Goal: Task Accomplishment & Management: Use online tool/utility

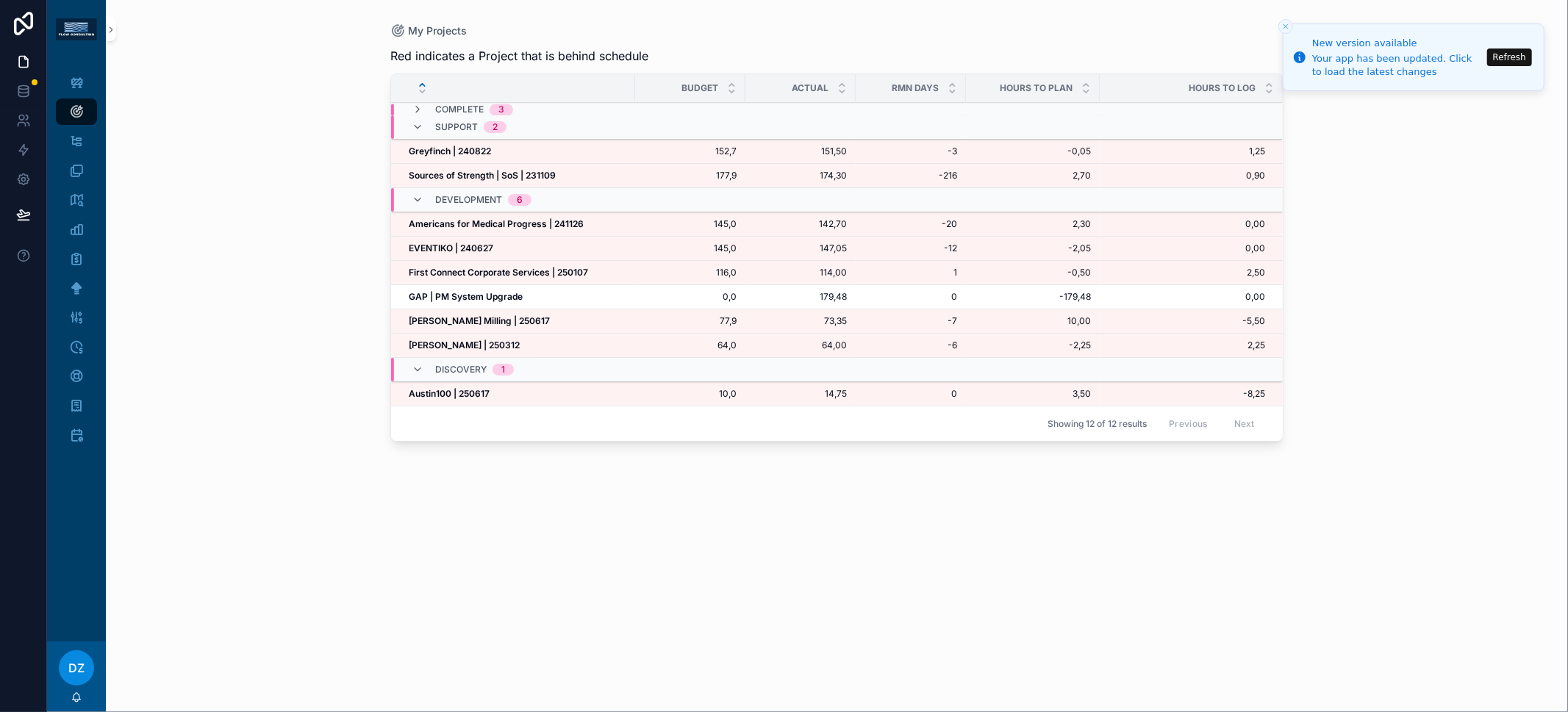
click at [463, 296] on strong "GAP | PM System Upgrade" at bounding box center [465, 297] width 114 height 11
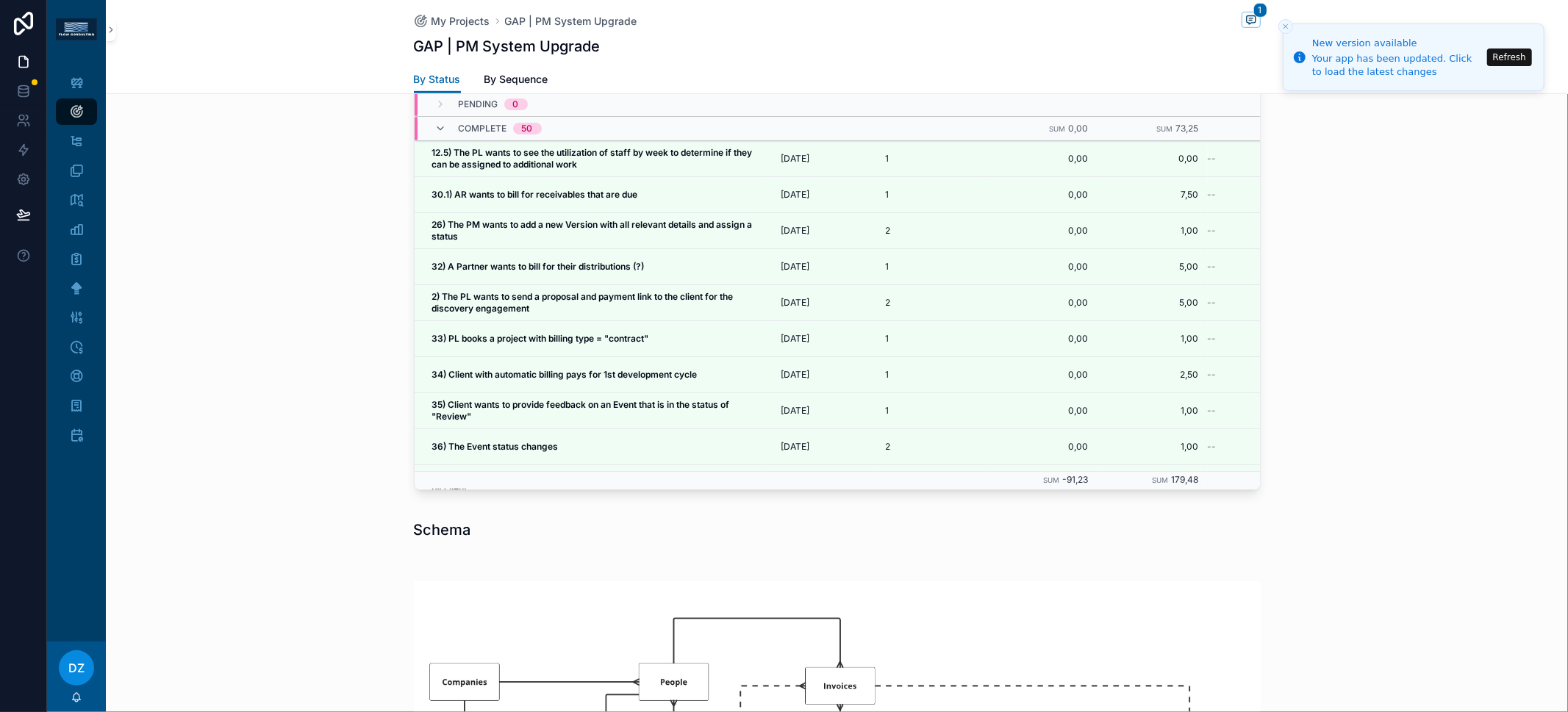
scroll to position [699, 0]
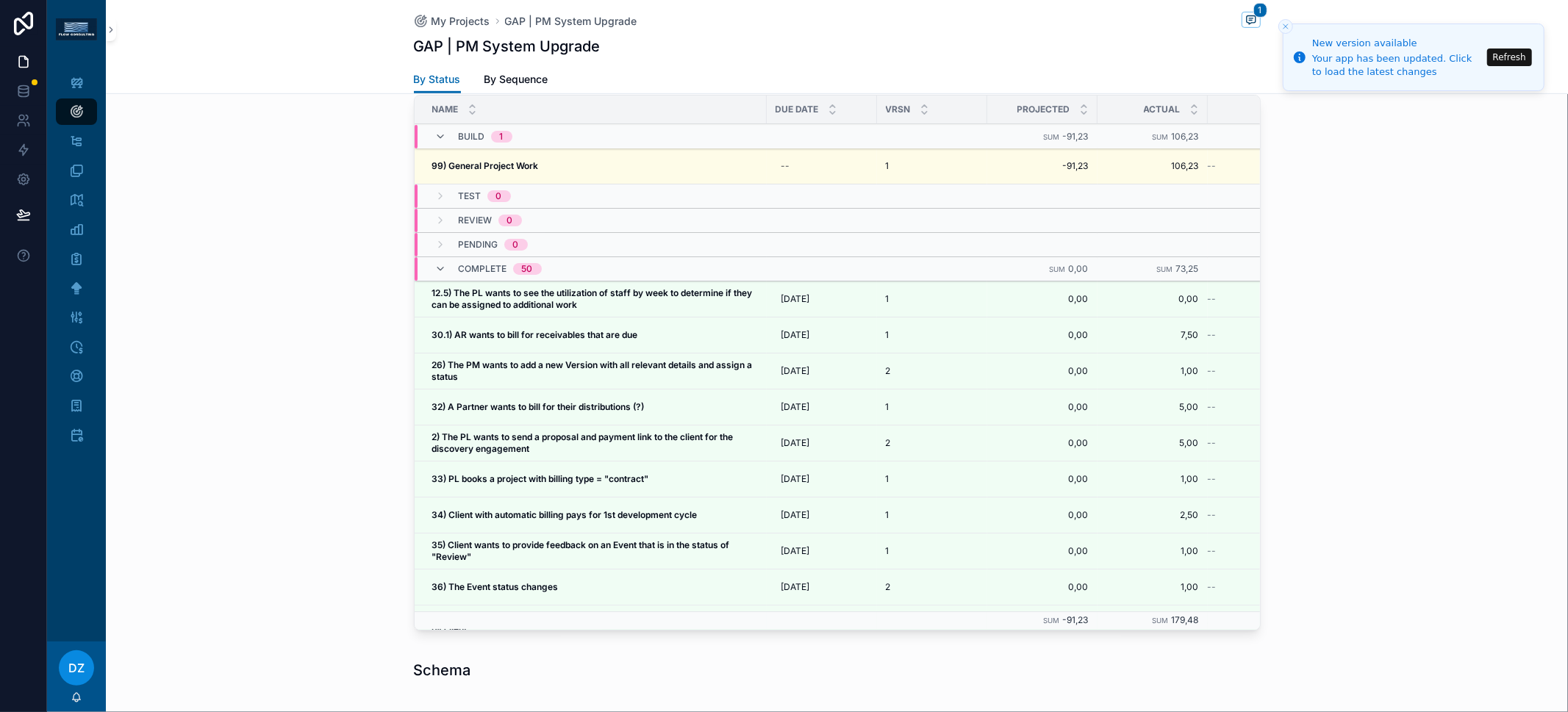
click at [512, 165] on strong "99) General Project Work" at bounding box center [486, 166] width 107 height 11
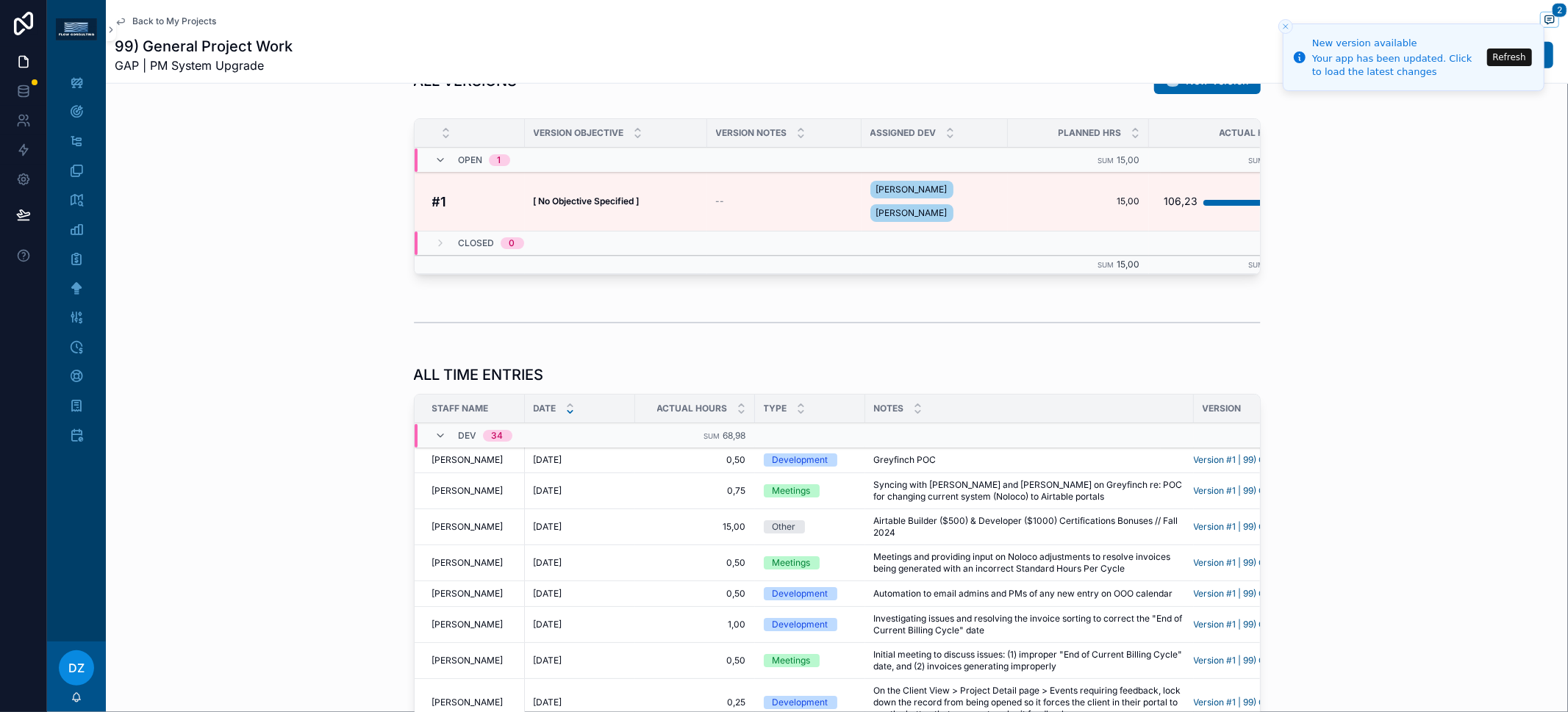
scroll to position [1018, 0]
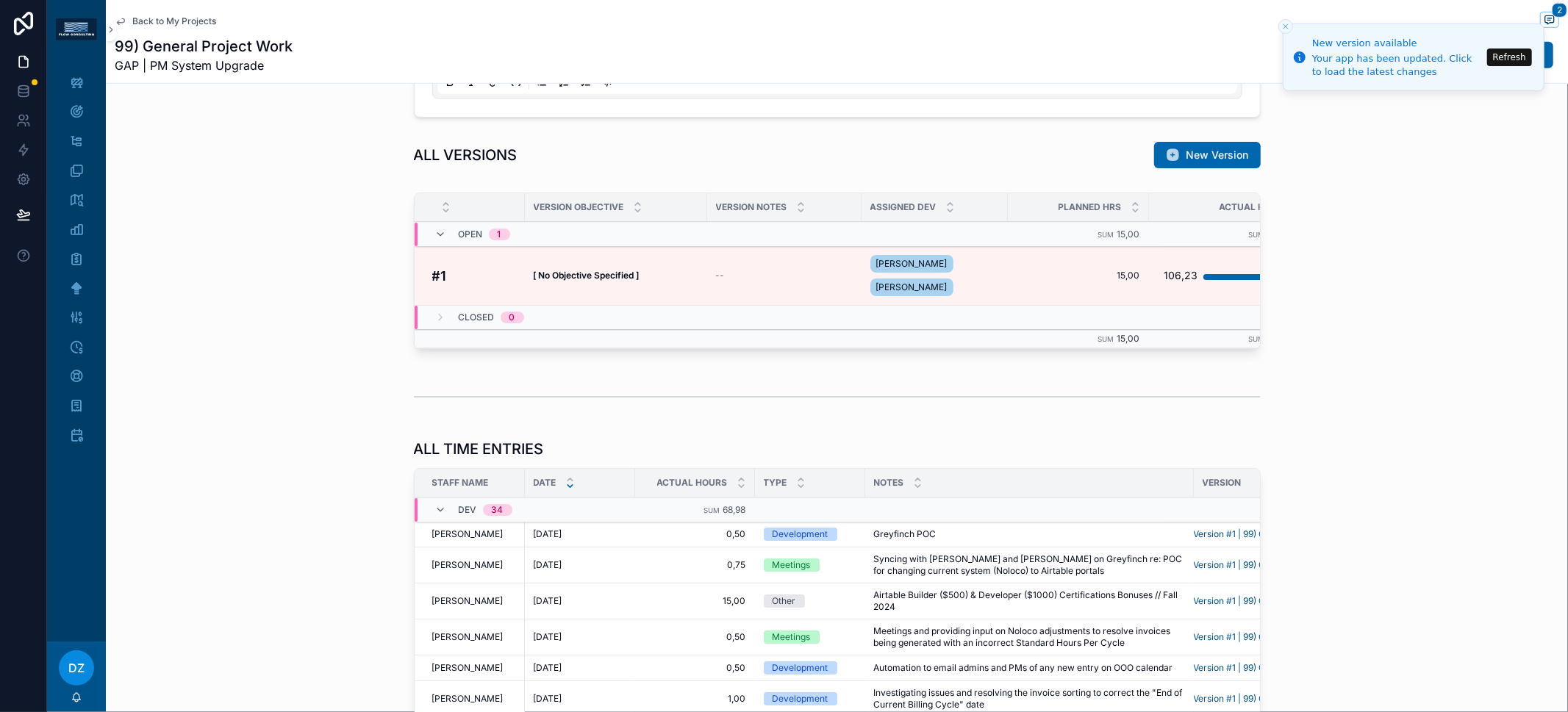
click at [646, 270] on div "[ No Objective Specified ] [ No Objective Specified ]" at bounding box center [616, 276] width 165 height 11
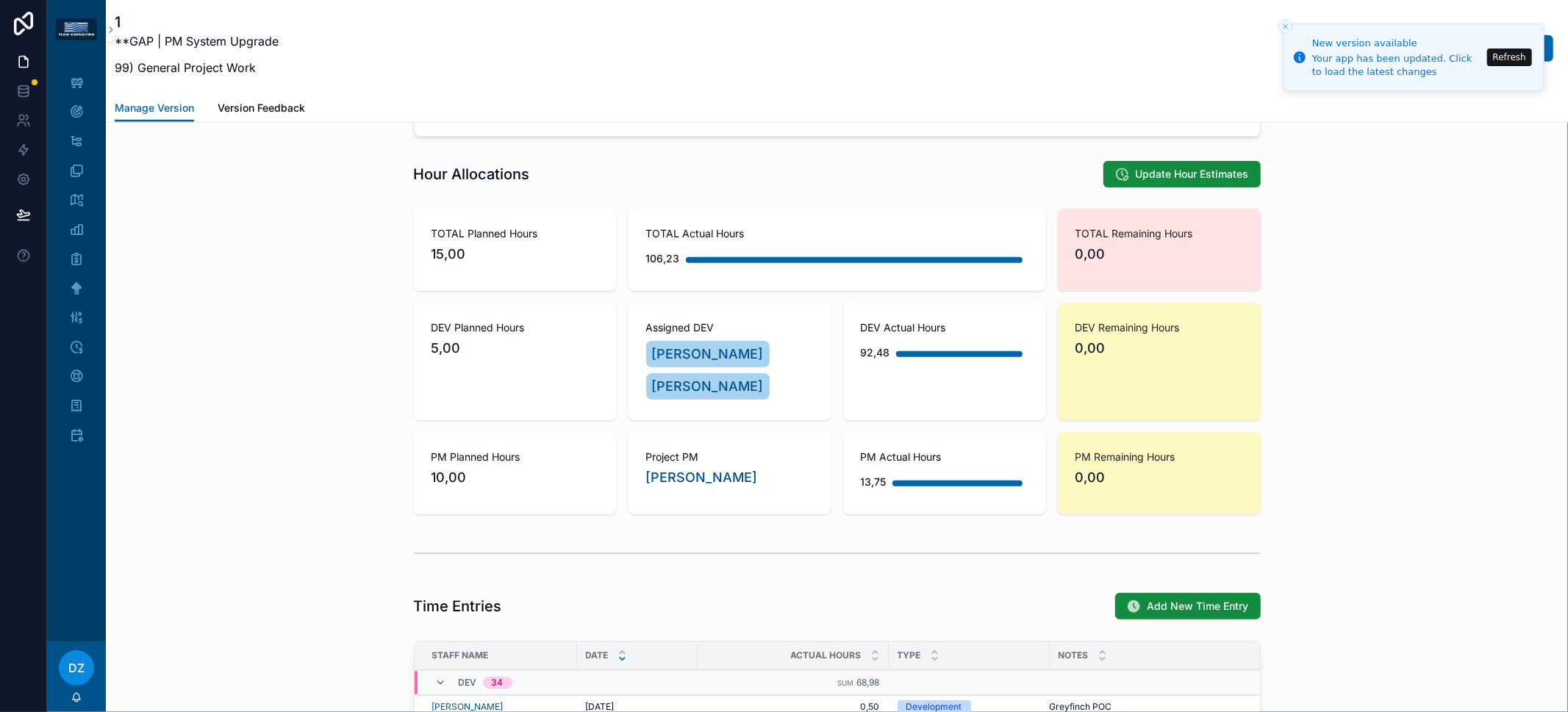
scroll to position [1110, 0]
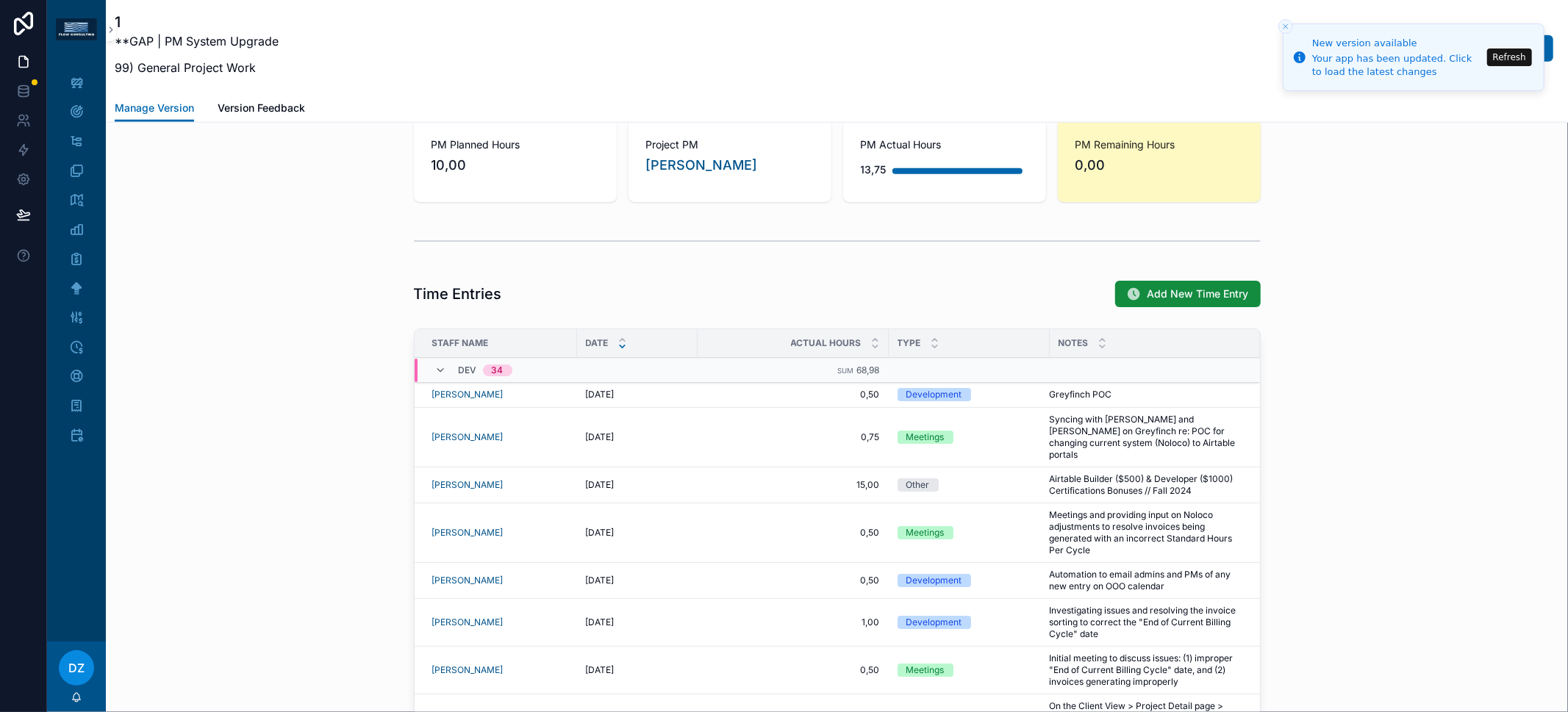
click at [1169, 286] on span "Add New Time Entry" at bounding box center [1198, 293] width 101 height 14
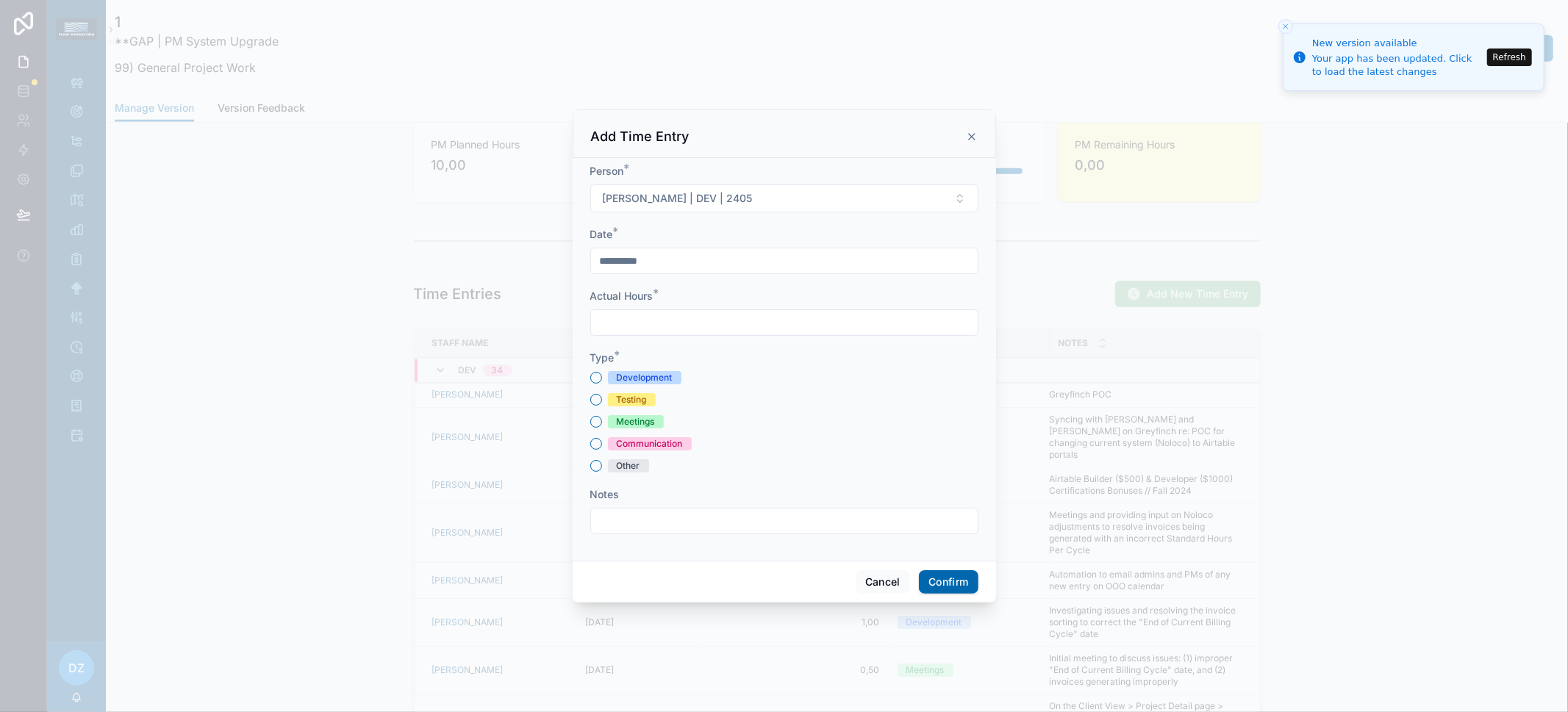
click at [667, 368] on div "Type * Development Testing Meetings Communication Other" at bounding box center [784, 411] width 388 height 122
click at [673, 335] on div at bounding box center [784, 323] width 388 height 27
click at [674, 317] on input "text" at bounding box center [784, 323] width 387 height 21
type input "****"
click at [643, 373] on div "Development" at bounding box center [644, 378] width 56 height 13
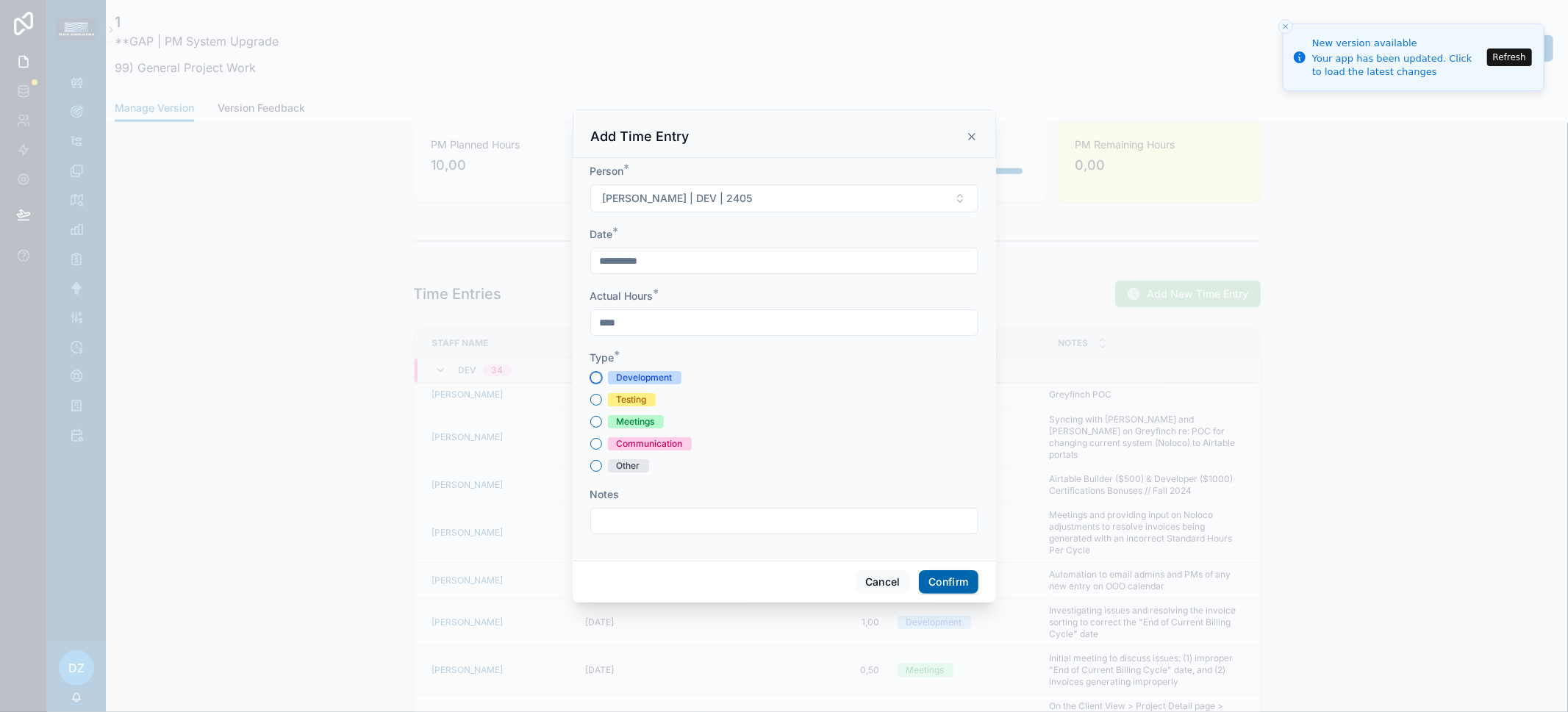
click at [602, 373] on button "Development" at bounding box center [596, 378] width 11 height 11
click at [656, 513] on input "text" at bounding box center [784, 521] width 387 height 21
type input "**********"
click at [951, 576] on button "Confirm" at bounding box center [949, 582] width 59 height 24
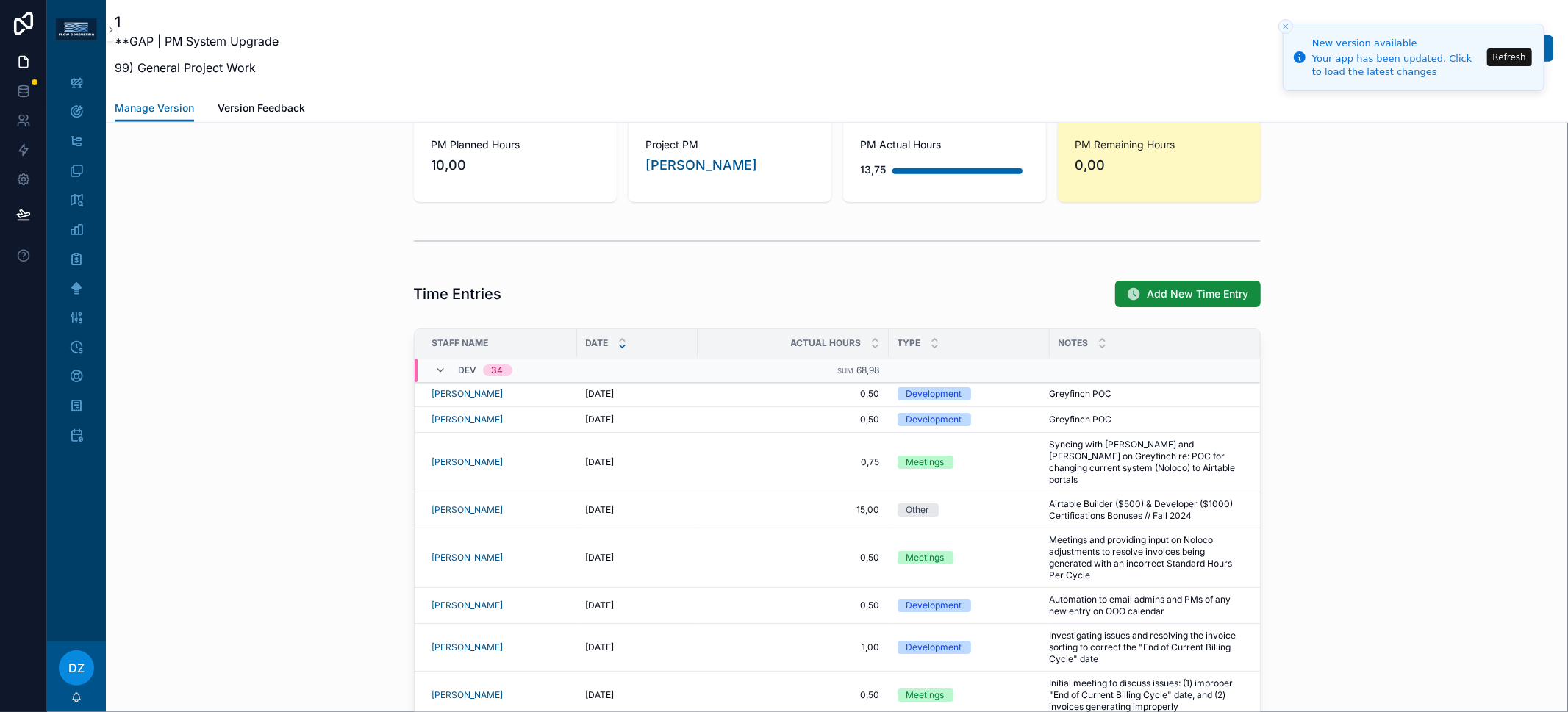
scroll to position [0, 0]
click at [75, 113] on icon "scrollable content" at bounding box center [75, 111] width 14 height 14
